Goal: Information Seeking & Learning: Learn about a topic

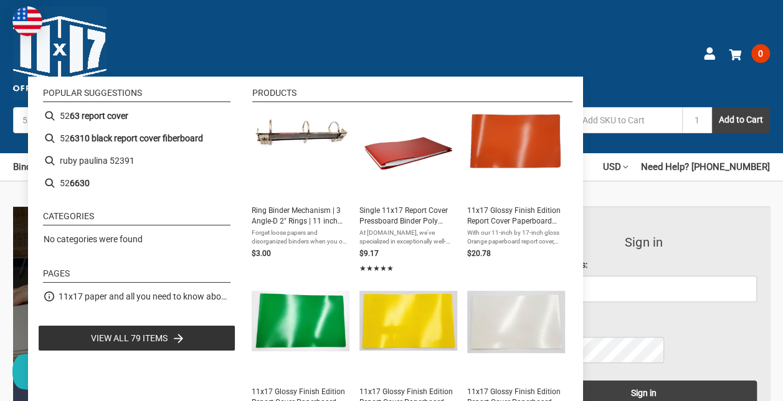
type input "5"
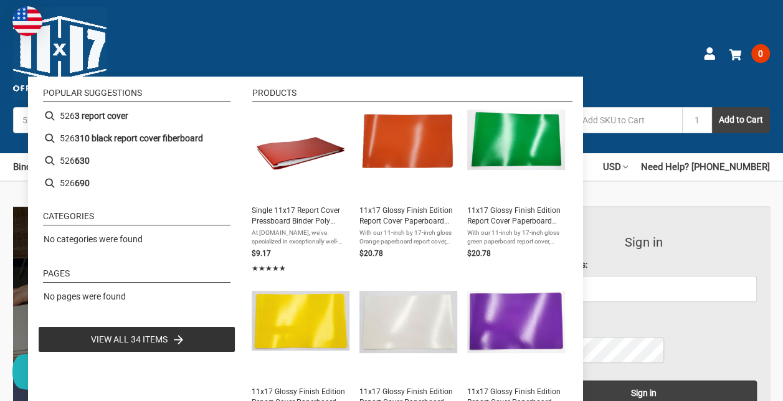
type input "526265"
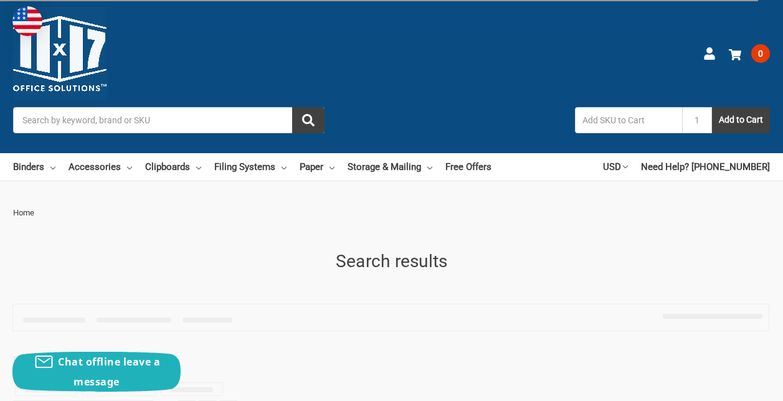
type input "526265"
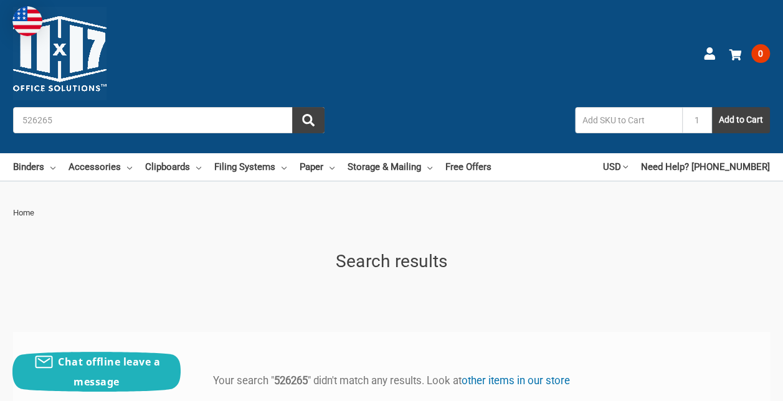
click at [575, 107] on input "text" at bounding box center [628, 120] width 107 height 26
type input "6"
type input "526265"
click at [712, 107] on button "Add to Cart" at bounding box center [741, 120] width 58 height 26
drag, startPoint x: 252, startPoint y: 60, endPoint x: 98, endPoint y: 67, distance: 153.4
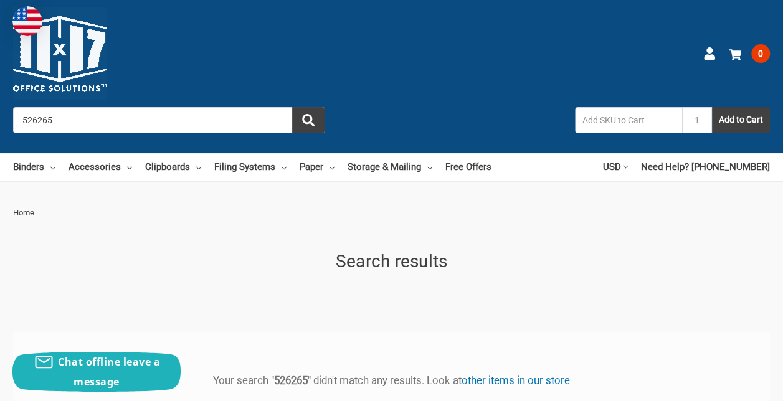
click at [98, 67] on div "Toggle menu Search 526265 We don't have enough of that item on hand for the qua…" at bounding box center [391, 76] width 783 height 153
click at [282, 107] on input "526265" at bounding box center [168, 120] width 311 height 26
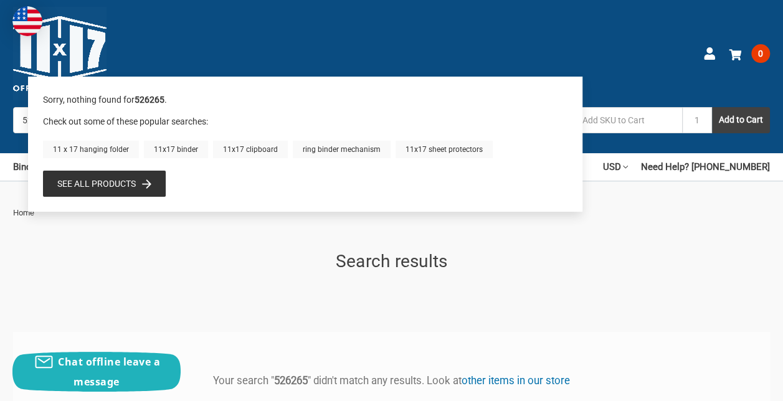
drag, startPoint x: 272, startPoint y: 61, endPoint x: 150, endPoint y: 60, distance: 121.5
click at [150, 60] on div "Toggle menu Search 526265 We don't have enough of that item on hand for the qua…" at bounding box center [391, 76] width 783 height 153
click at [252, 107] on input "526265" at bounding box center [168, 120] width 311 height 26
drag, startPoint x: 252, startPoint y: 56, endPoint x: 168, endPoint y: 53, distance: 84.1
click at [168, 107] on input "526265" at bounding box center [168, 120] width 311 height 26
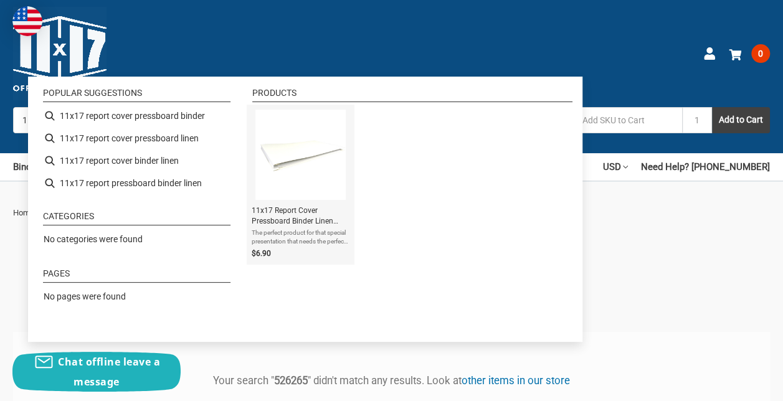
type input "11x17 report cover pressboard binder linen"
click at [287, 210] on span "11x17 Report Cover Pressboard Binder Linen PaperBoard Panels includes Fold-over…" at bounding box center [301, 216] width 98 height 21
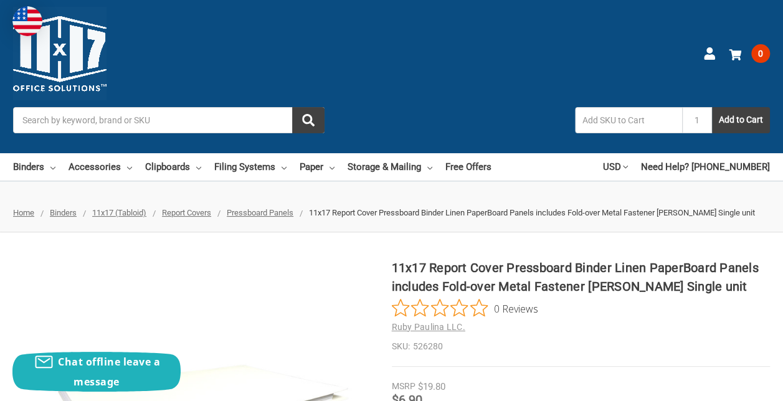
click at [293, 208] on span "Pressboard Panels" at bounding box center [260, 212] width 67 height 9
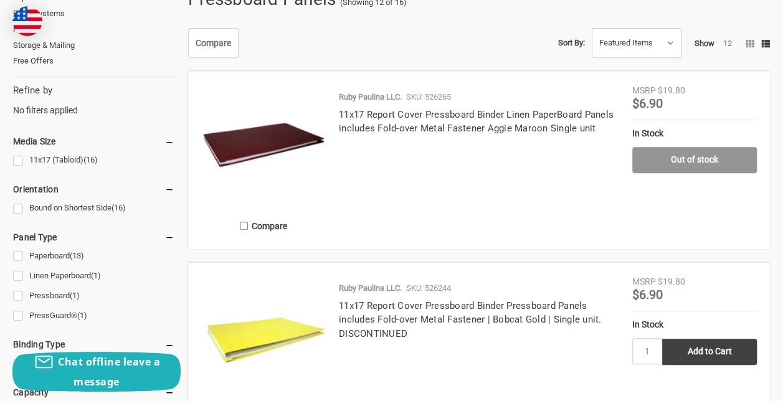
click at [326, 117] on img at bounding box center [263, 146] width 125 height 125
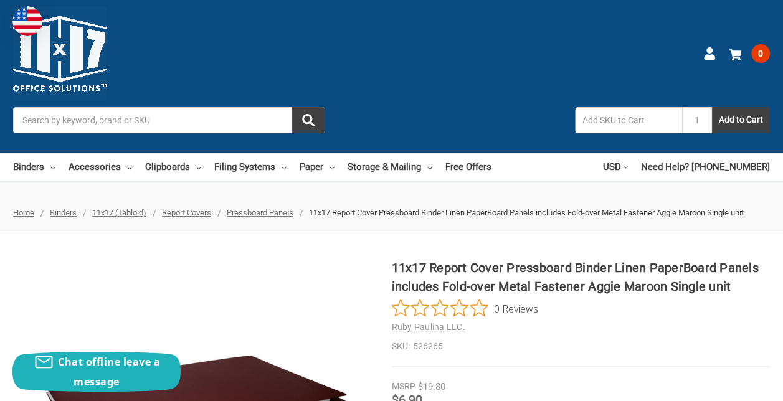
click at [293, 208] on span "Pressboard Panels" at bounding box center [260, 212] width 67 height 9
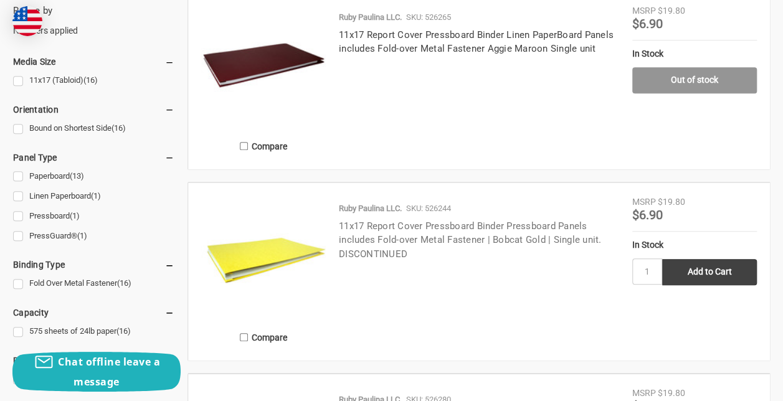
scroll to position [311, 0]
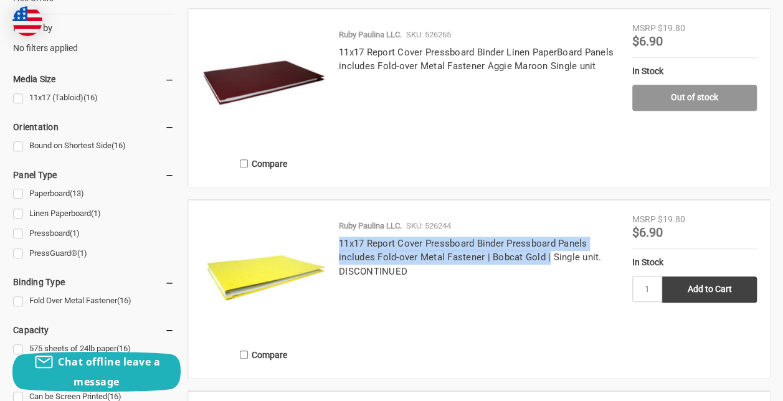
drag, startPoint x: 435, startPoint y: 282, endPoint x: 351, endPoint y: 216, distance: 106.9
click at [351, 220] on div "Ruby Paulina LLC. SKU: 526244 11x17 Report Cover Pressboard Binder Pressboard P…" at bounding box center [479, 292] width 306 height 145
drag, startPoint x: 351, startPoint y: 216, endPoint x: 387, endPoint y: 224, distance: 36.6
copy link "11x17 Report Cover Pressboard Binder Pressboard Panels includes Fold-over Metal…"
